Goal: Check status: Check status

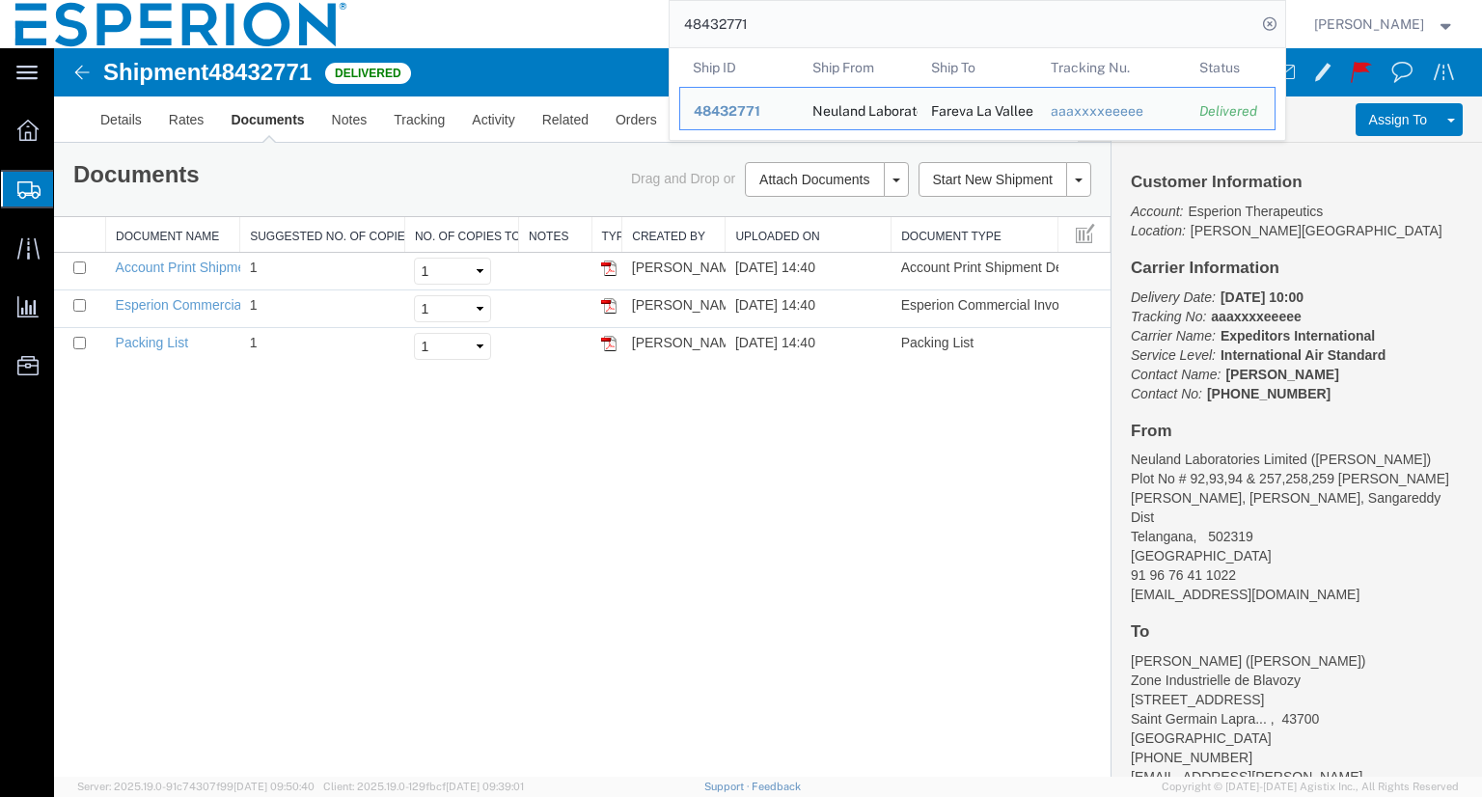
drag, startPoint x: 786, startPoint y: 22, endPoint x: 679, endPoint y: 13, distance: 107.5
click at [679, 13] on div "48432771 Ship ID Ship From Ship To Tracking Nu. Status Ship ID 48432771 Ship Fr…" at bounding box center [824, 24] width 922 height 48
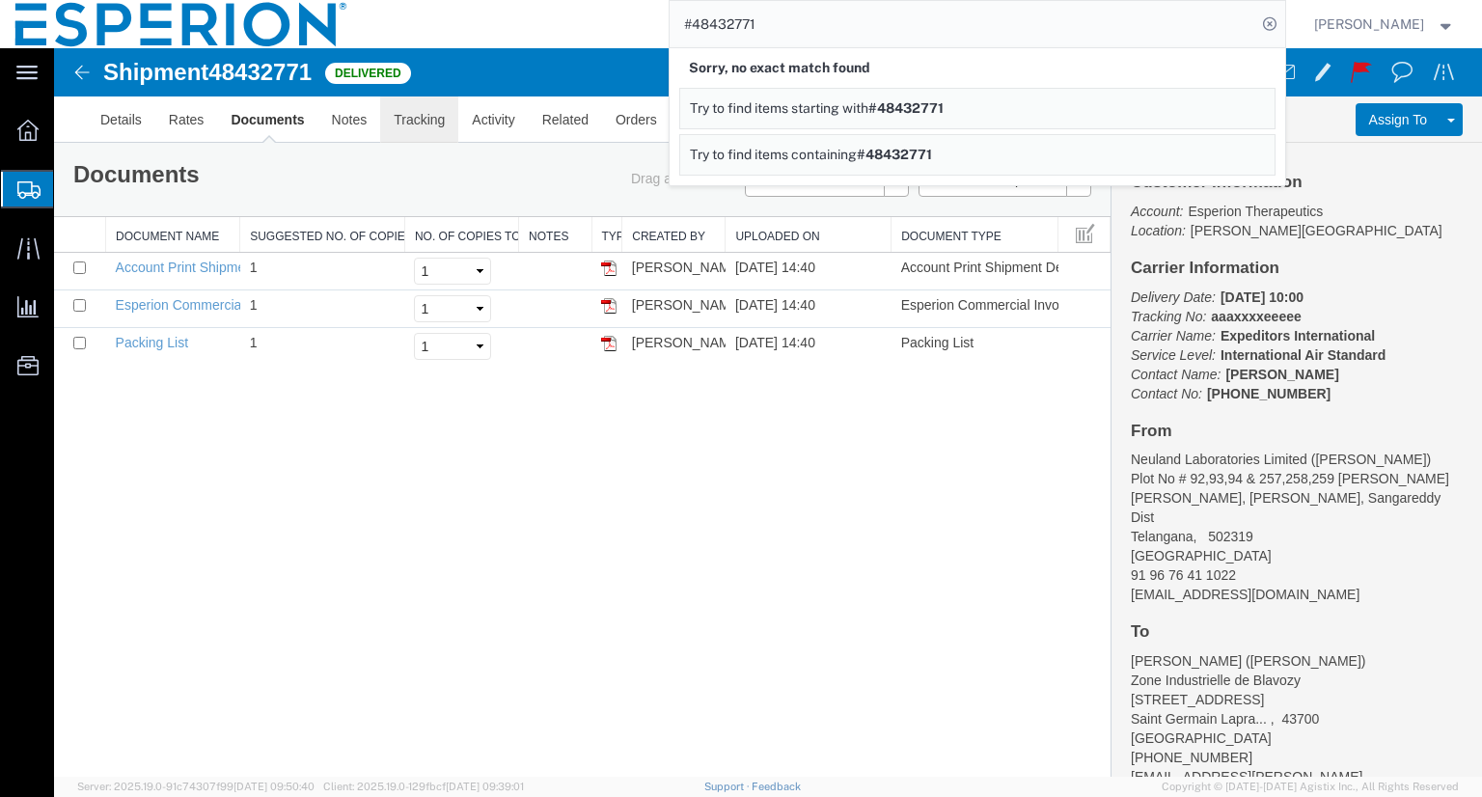
click at [415, 123] on link "Tracking" at bounding box center [419, 119] width 78 height 46
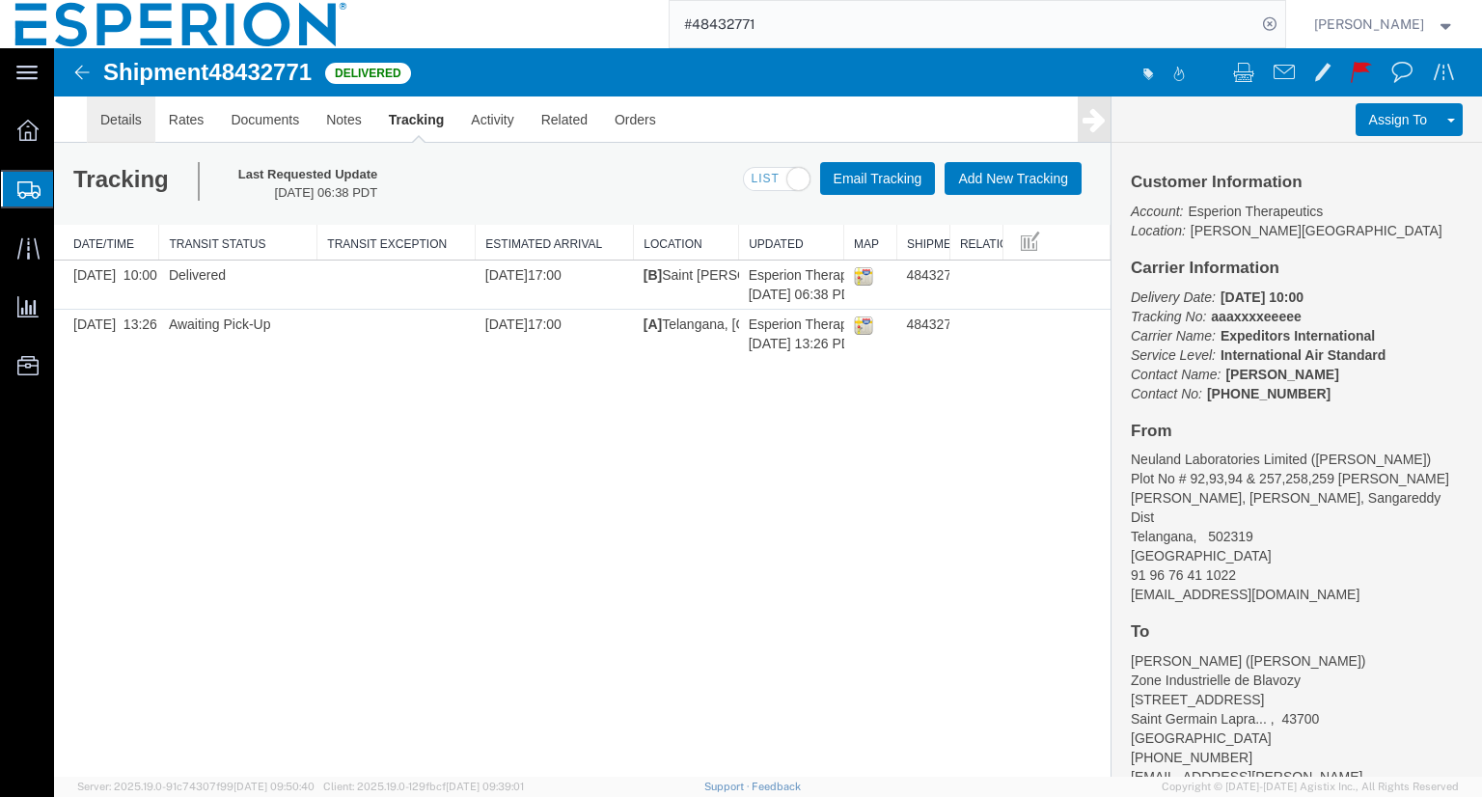
click at [110, 121] on link "Details" at bounding box center [121, 119] width 69 height 46
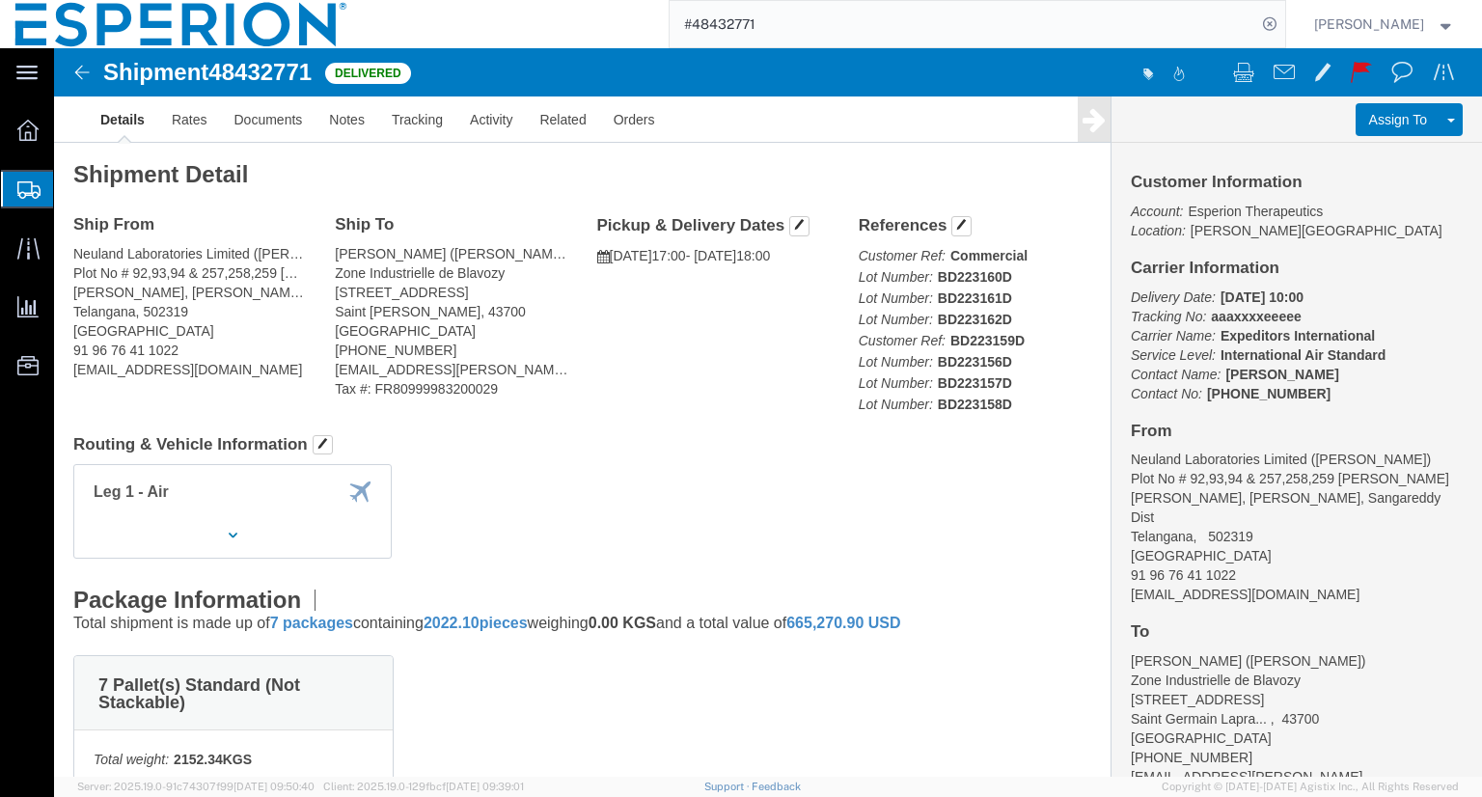
drag, startPoint x: 708, startPoint y: 22, endPoint x: 658, endPoint y: 10, distance: 51.7
click at [648, 13] on div "#48432771" at bounding box center [824, 24] width 922 height 48
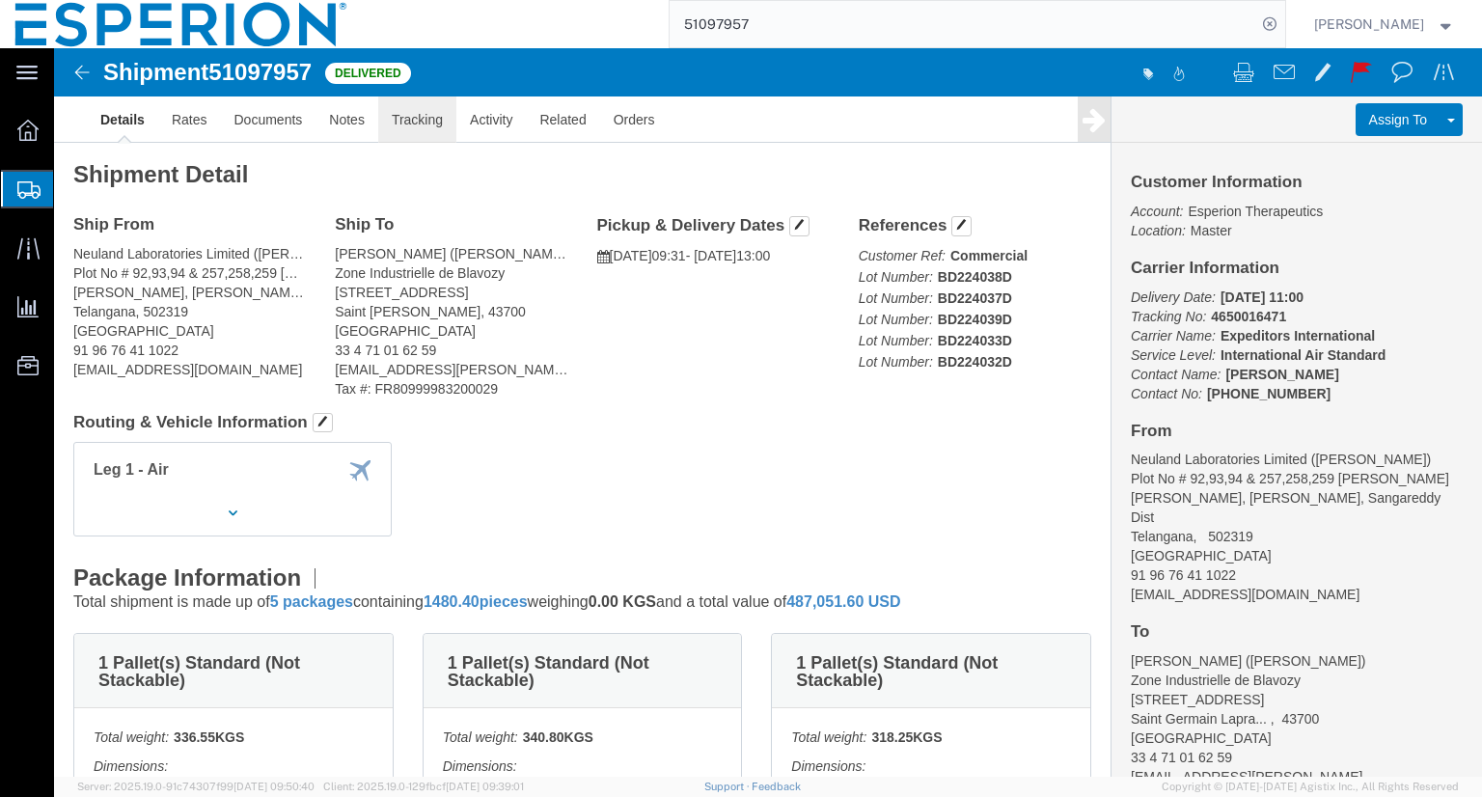
click link "Tracking"
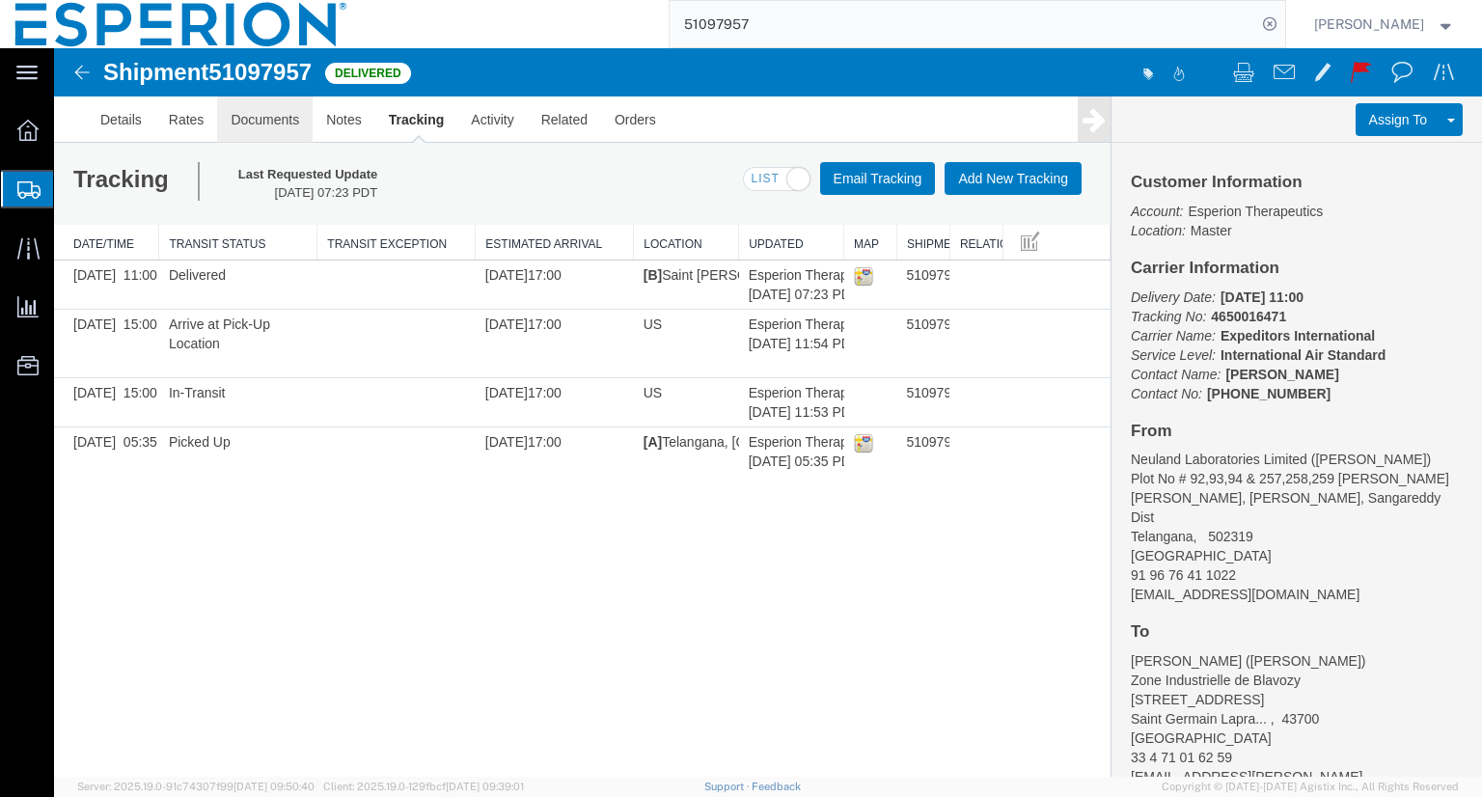
click at [271, 114] on link "Documents" at bounding box center [265, 119] width 96 height 46
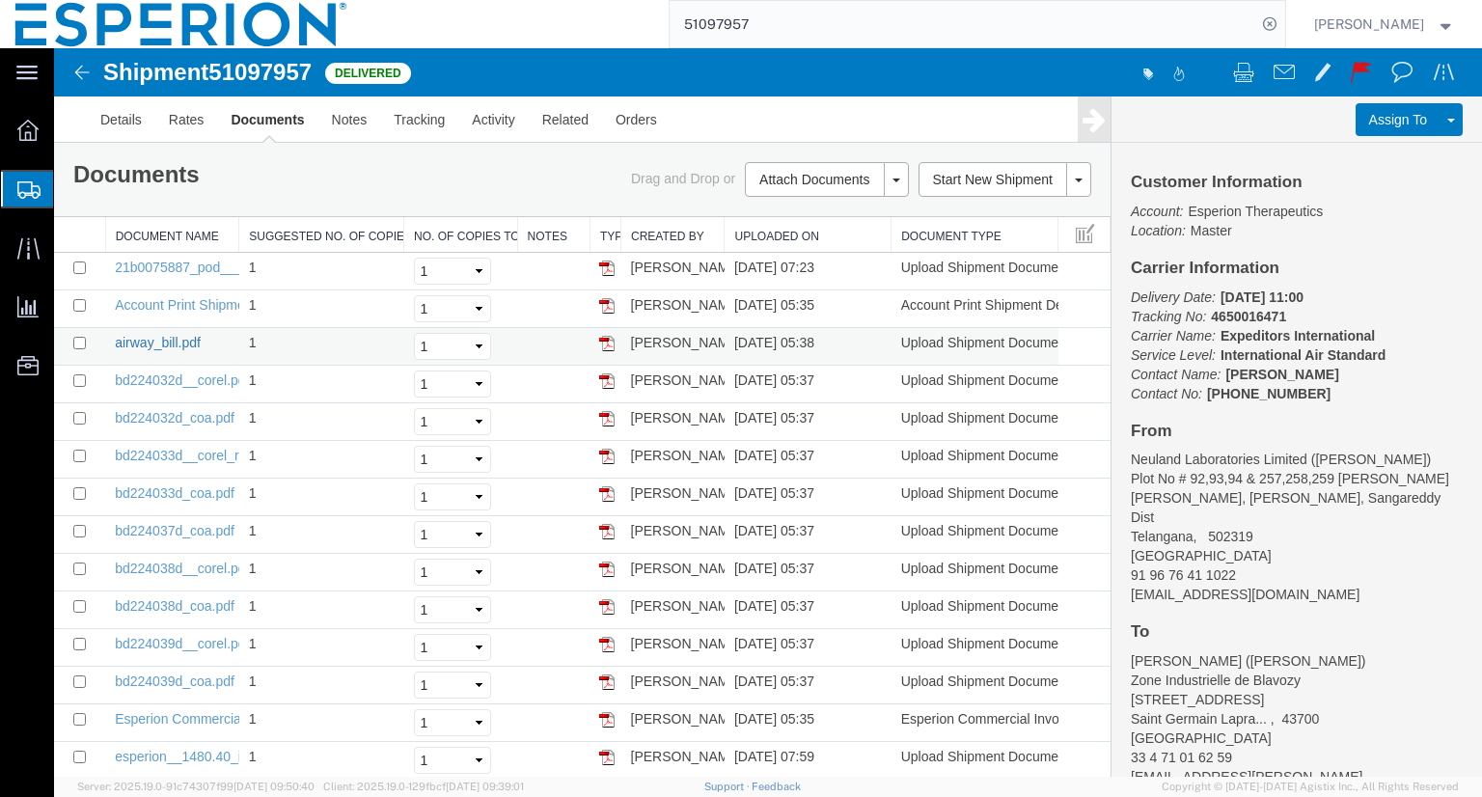
click at [170, 336] on link "airway_bill.pdf" at bounding box center [158, 342] width 86 height 15
click at [435, 131] on link "Tracking" at bounding box center [419, 119] width 78 height 46
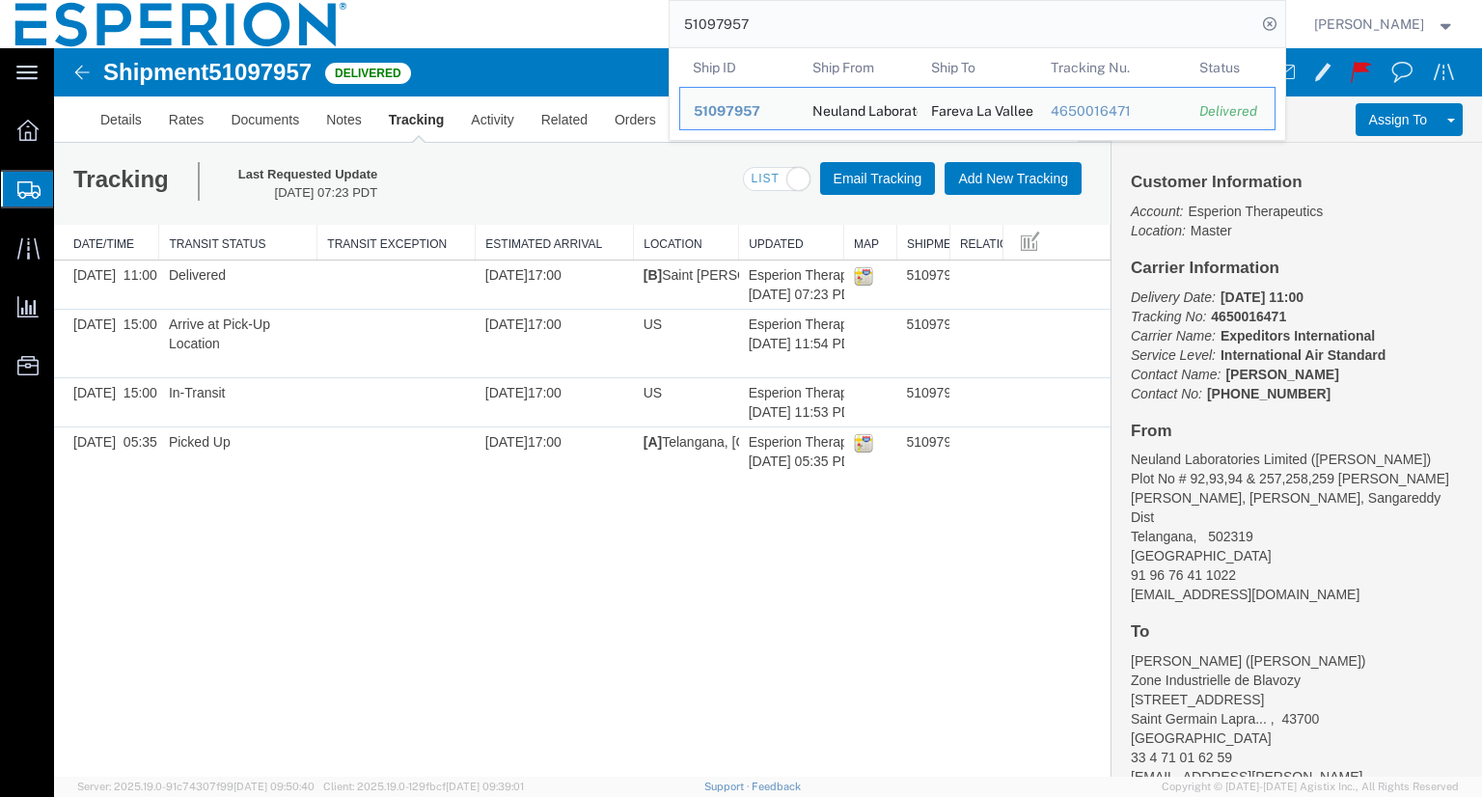
drag, startPoint x: 802, startPoint y: 27, endPoint x: 517, endPoint y: 9, distance: 285.2
click at [527, 5] on div "51097957 Ship ID Ship From Ship To Tracking Nu. Status Ship ID 51097957 Ship Fr…" at bounding box center [824, 24] width 922 height 48
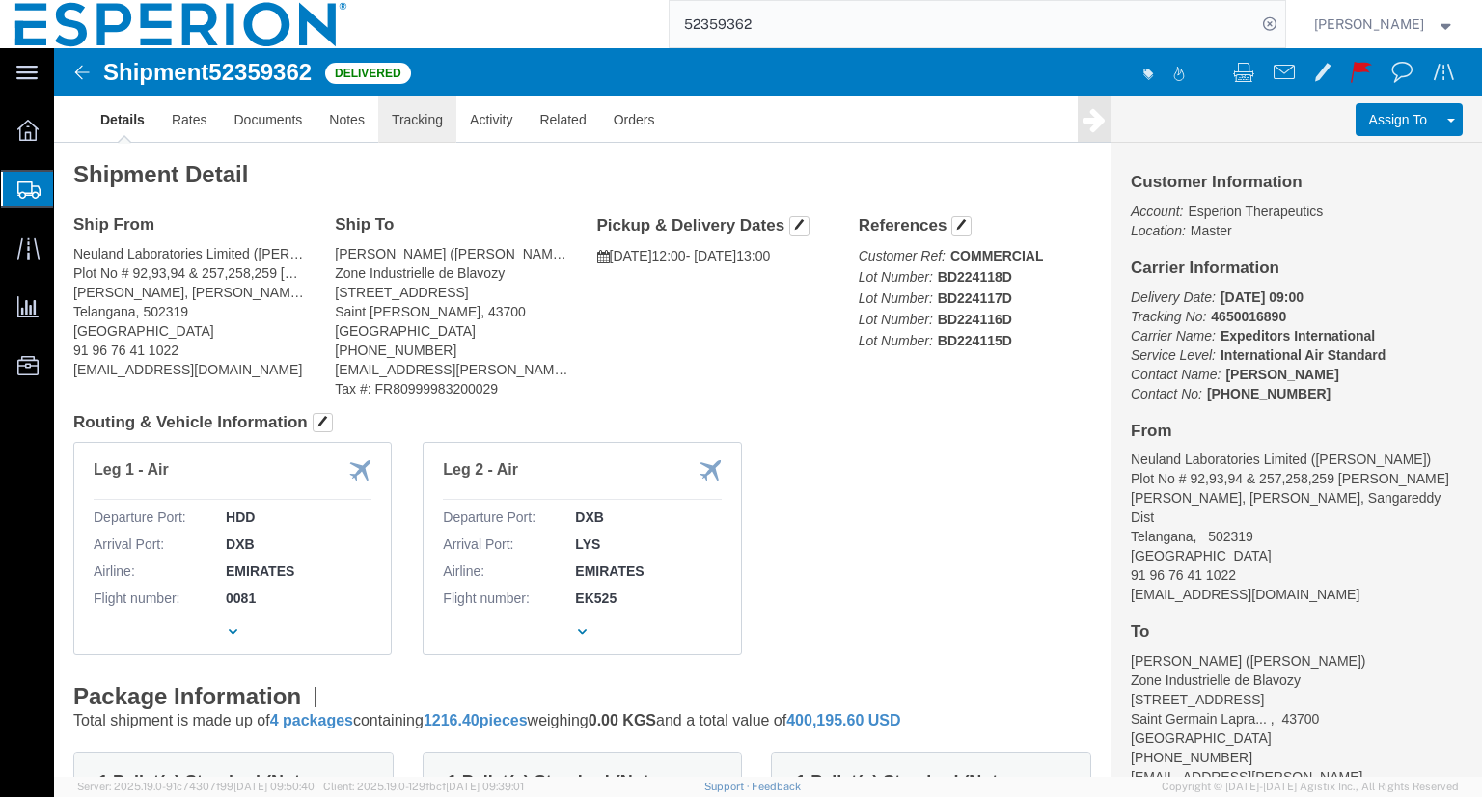
click link "Tracking"
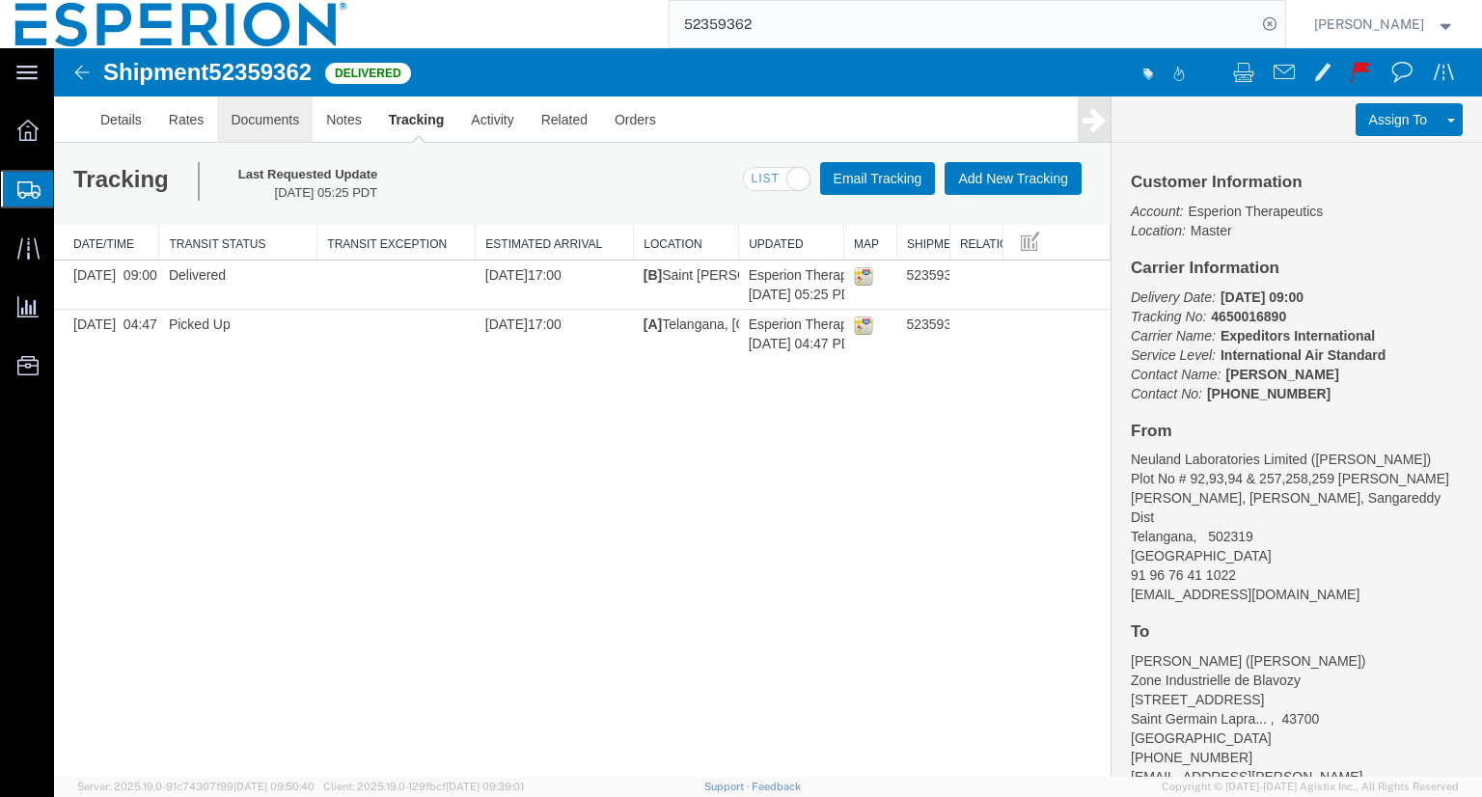
click at [250, 118] on link "Documents" at bounding box center [265, 119] width 96 height 46
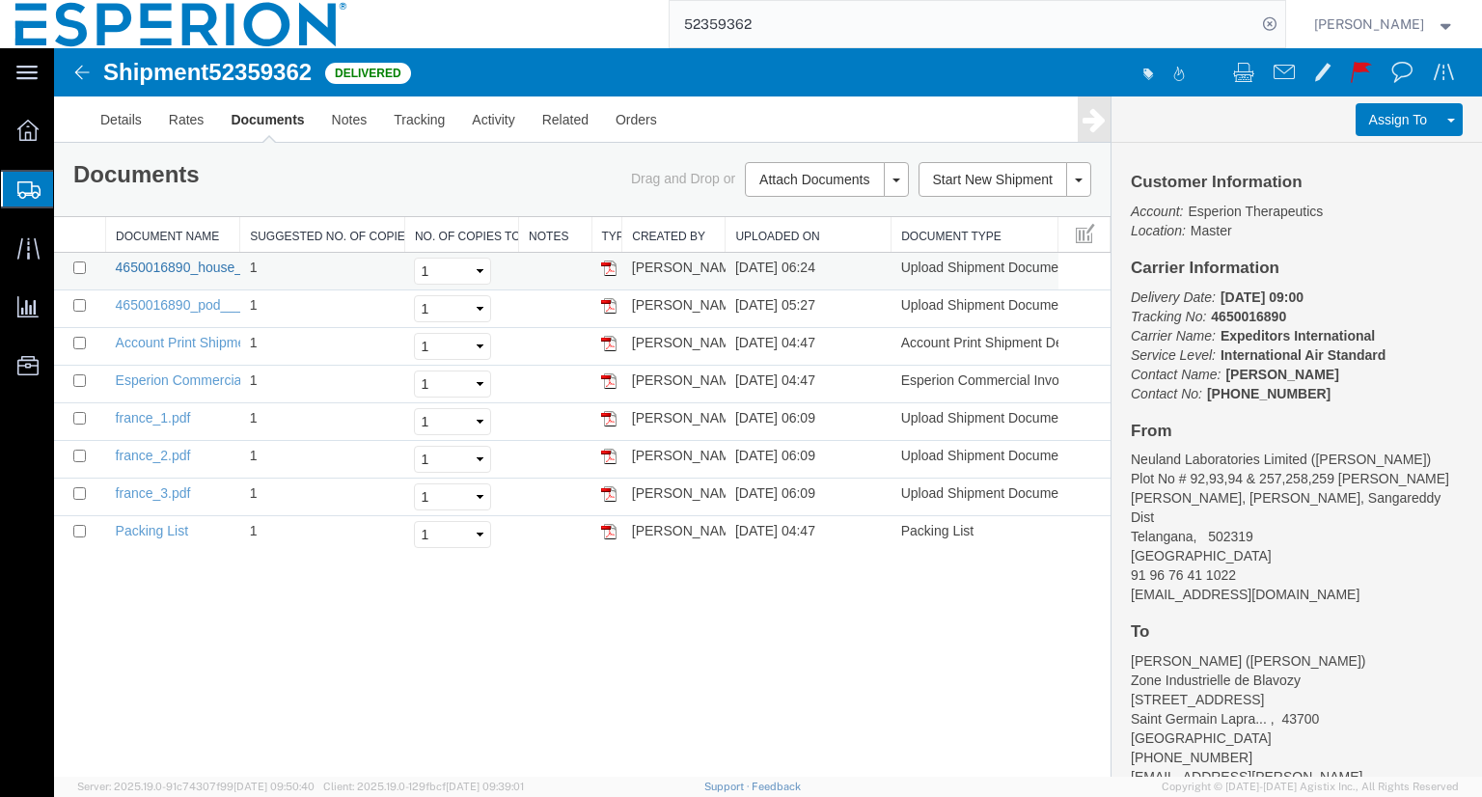
click at [179, 269] on link "4650016890_house_airway_bill___unrated.pdf" at bounding box center [256, 267] width 281 height 15
click at [129, 116] on link "Details" at bounding box center [121, 119] width 69 height 46
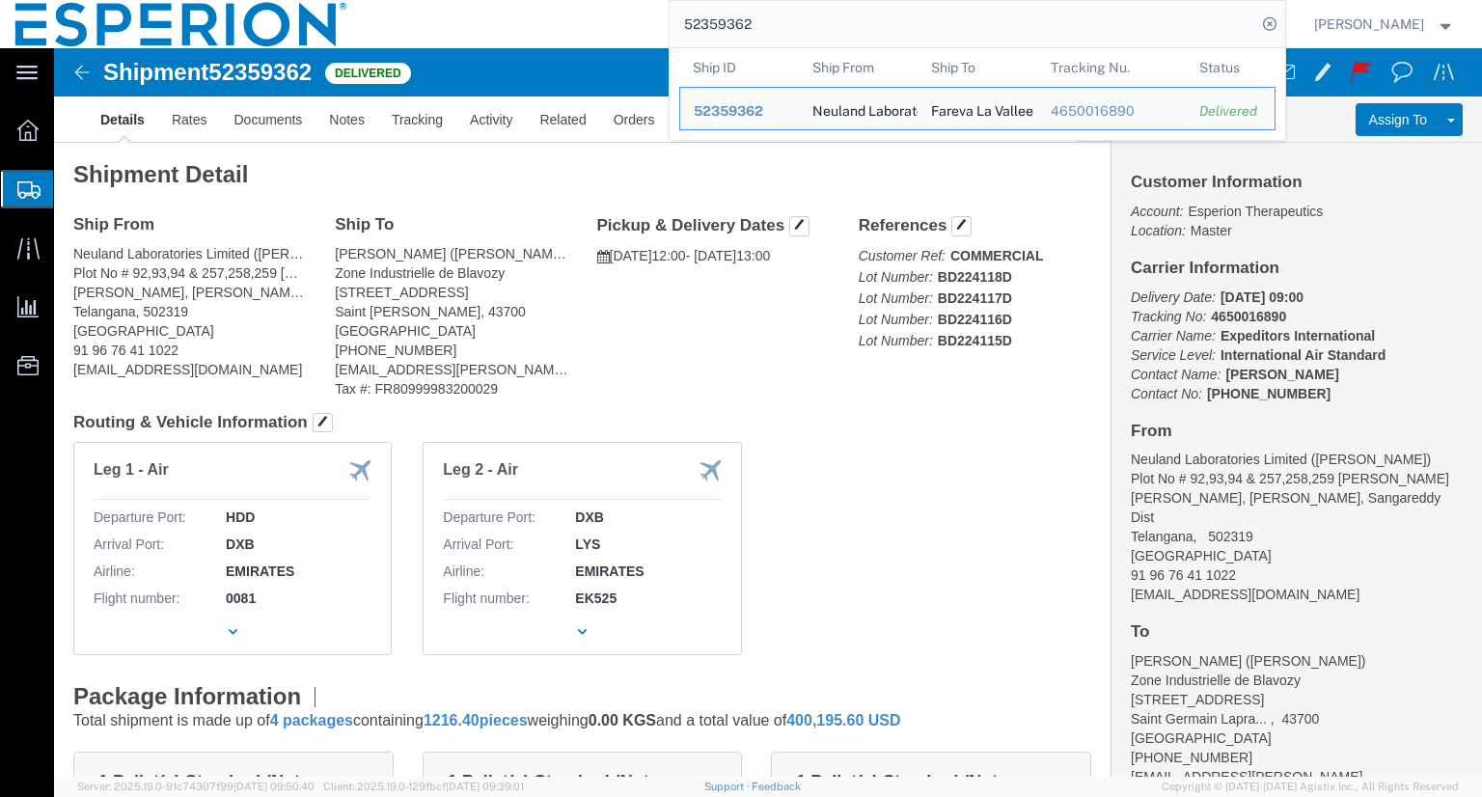
drag, startPoint x: 849, startPoint y: 22, endPoint x: 703, endPoint y: 9, distance: 146.3
click at [701, 10] on input "52359362" at bounding box center [963, 24] width 587 height 46
paste input "48432771"
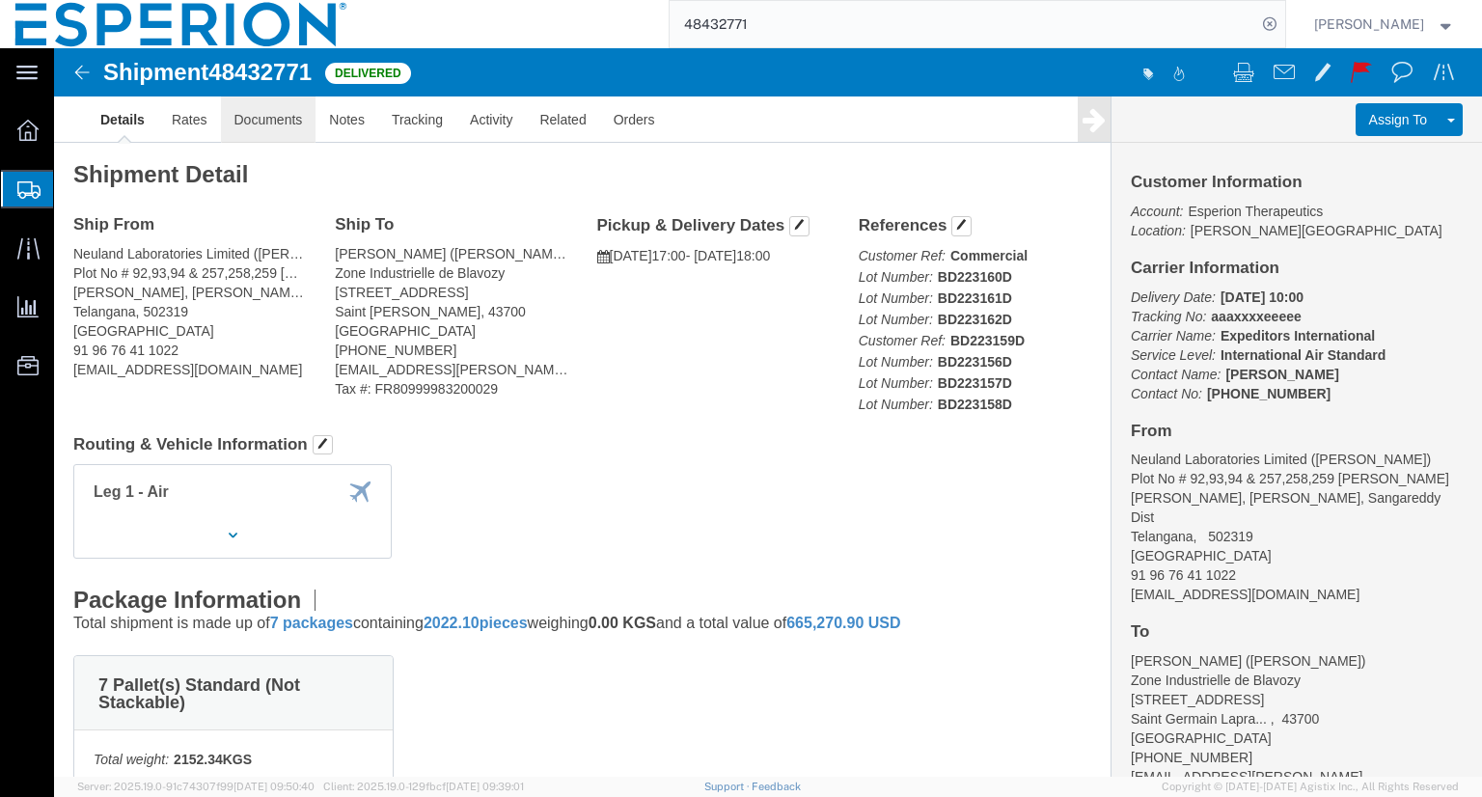
click link "Documents"
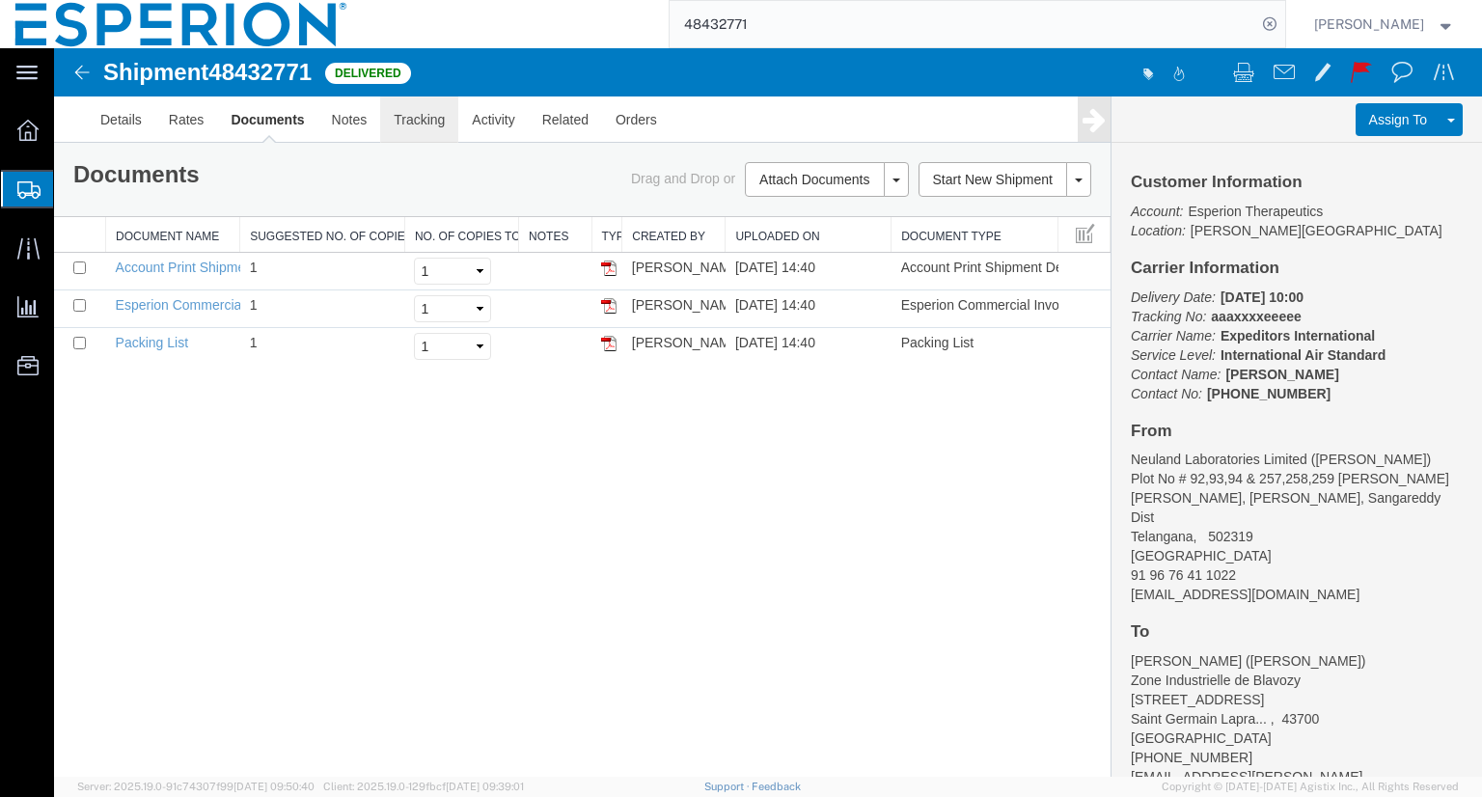
click at [400, 113] on link "Tracking" at bounding box center [419, 119] width 78 height 46
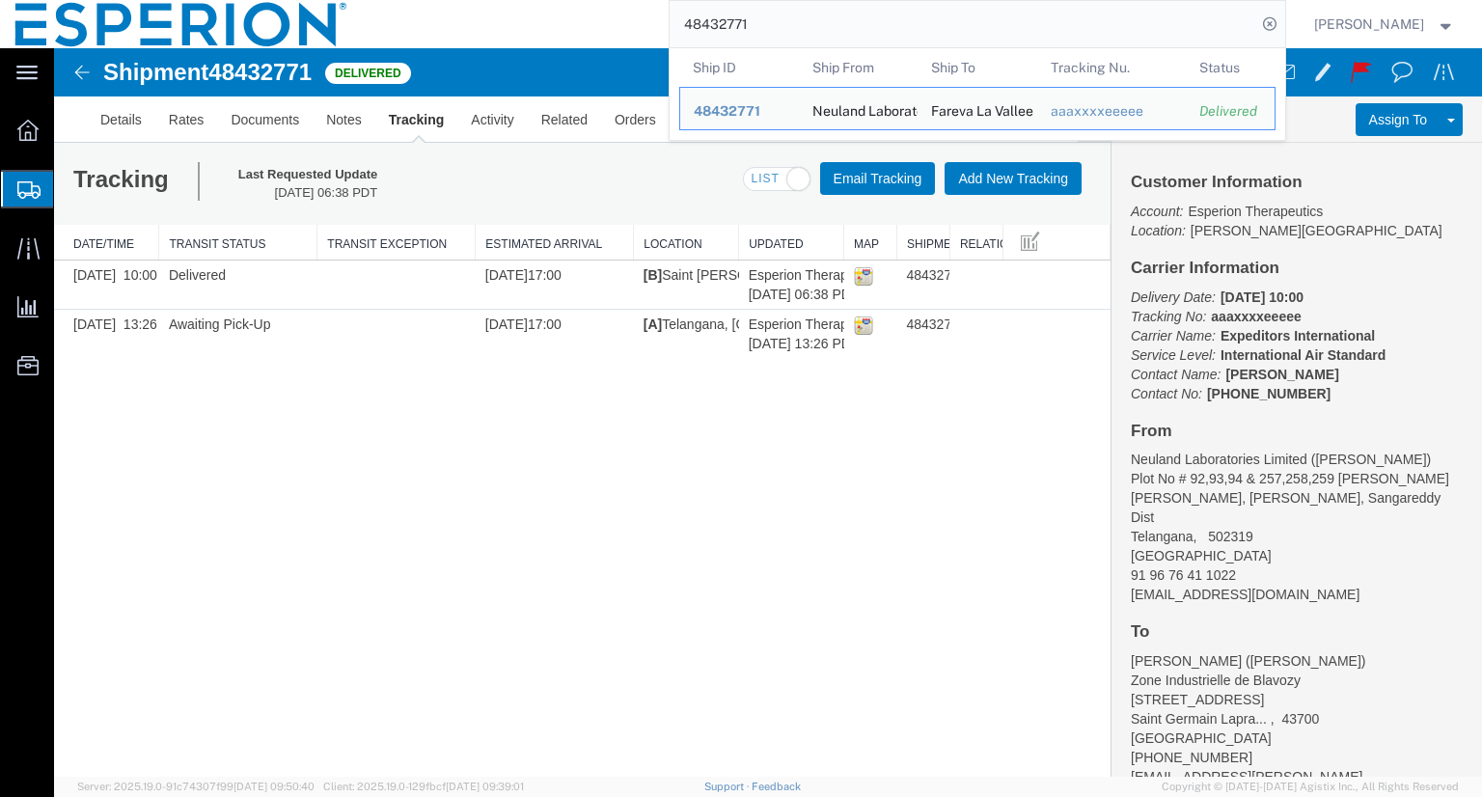
drag, startPoint x: 794, startPoint y: 15, endPoint x: 693, endPoint y: 31, distance: 102.5
click at [664, 17] on div "48432771 Ship ID Ship From Ship To Tracking Nu. Status Ship ID 48432771 Ship Fr…" at bounding box center [824, 24] width 922 height 48
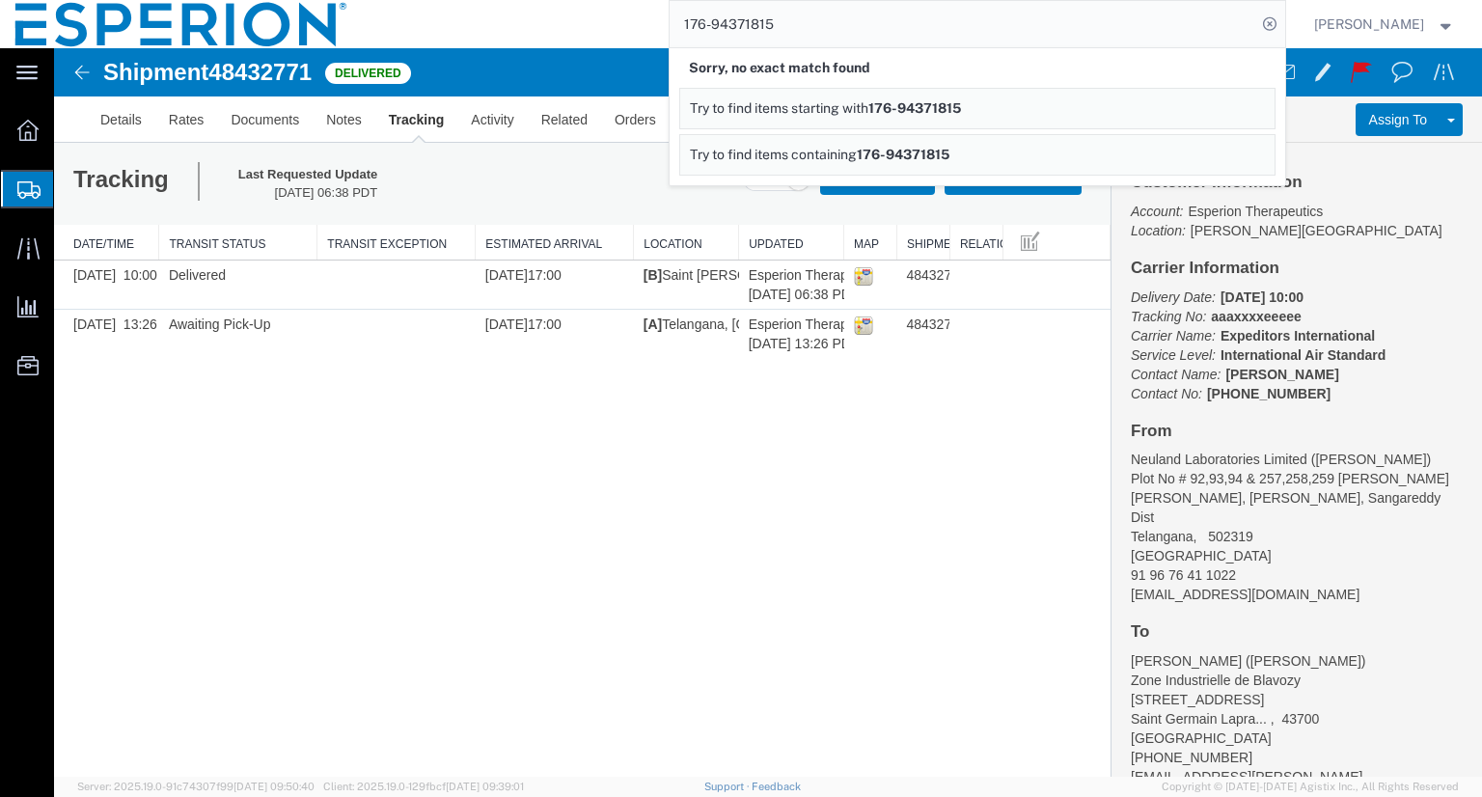
click at [734, 18] on input "176-94371815" at bounding box center [963, 24] width 587 height 46
drag, startPoint x: 816, startPoint y: 16, endPoint x: 537, endPoint y: -33, distance: 283.2
click at [537, 0] on html "main_menu Created with Sketch. Collapse Menu Overview Shipments Shipment Manage…" at bounding box center [741, 398] width 1482 height 797
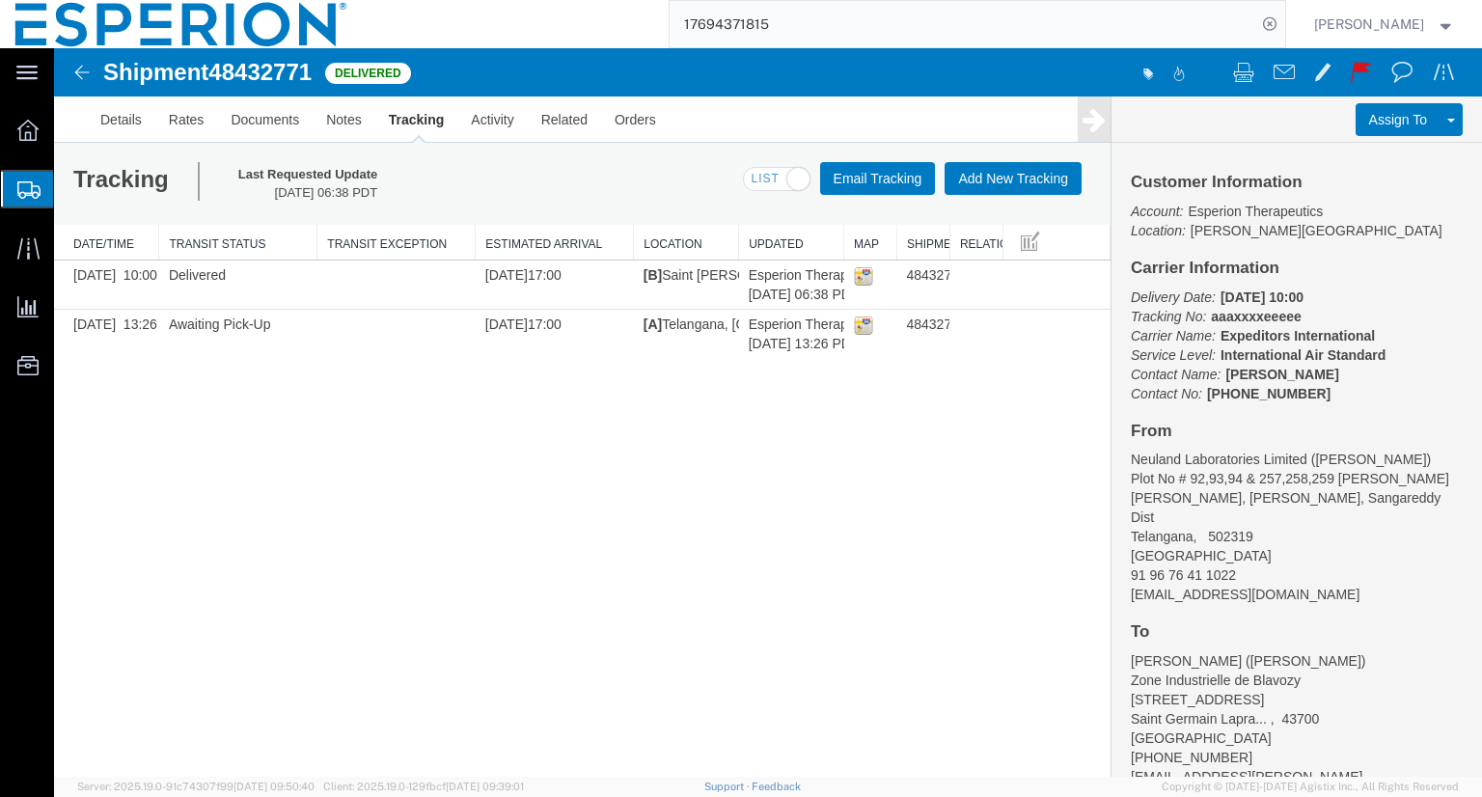
paste input "51097957"
type input "51097957"
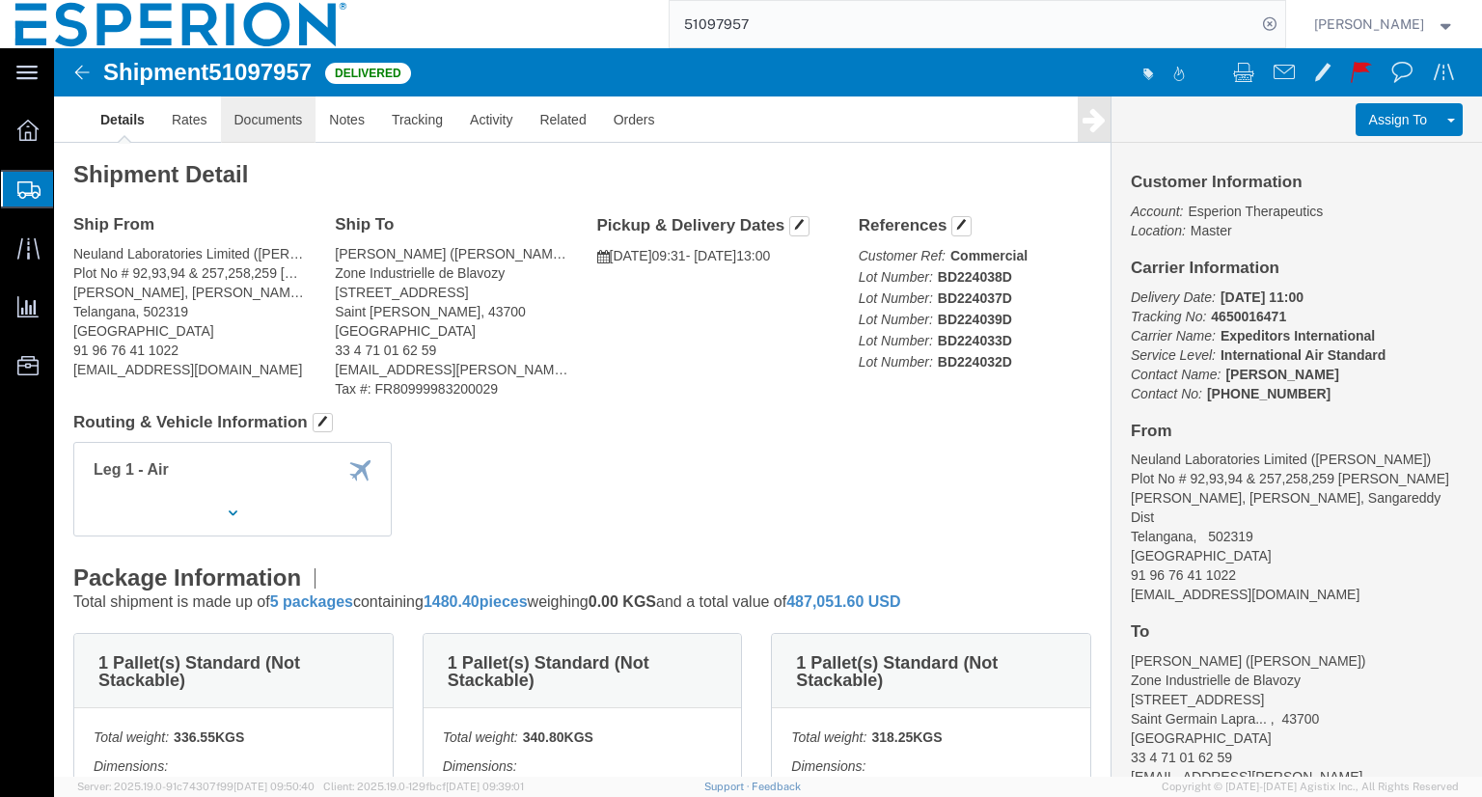
click link "Documents"
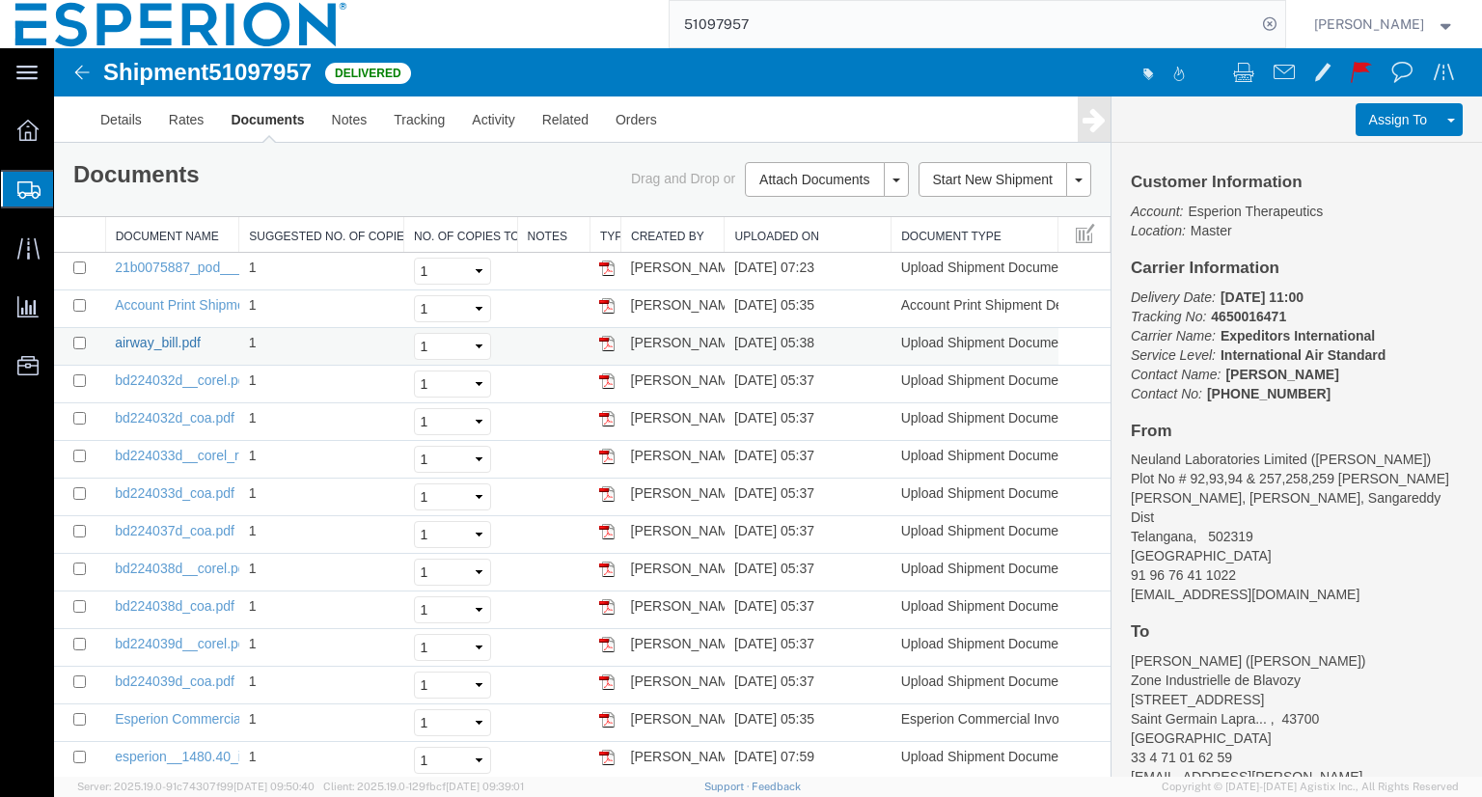
click at [159, 339] on link "airway_bill.pdf" at bounding box center [158, 342] width 86 height 15
